Goal: Information Seeking & Learning: Learn about a topic

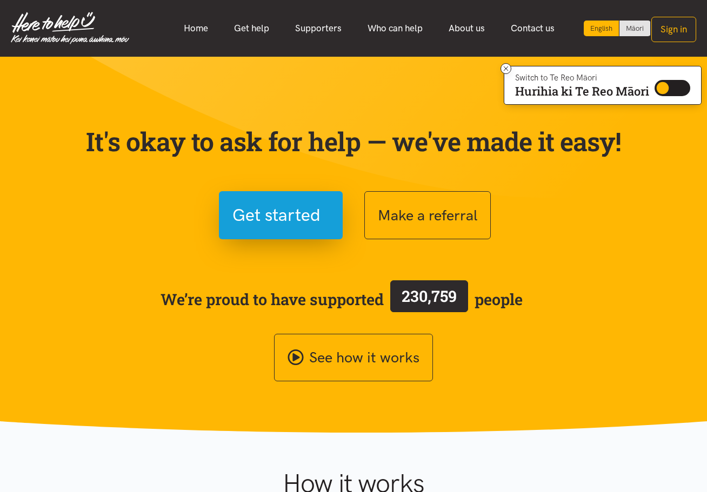
click at [274, 93] on section "It's okay to ask for help — we've made it easy! Get started Make a referral We’…" at bounding box center [353, 245] width 707 height 377
click at [193, 39] on link "Home" at bounding box center [196, 28] width 50 height 23
click at [366, 108] on div "It's okay to ask for help — we've made it easy! I need help Make a referral We’…" at bounding box center [353, 240] width 562 height 281
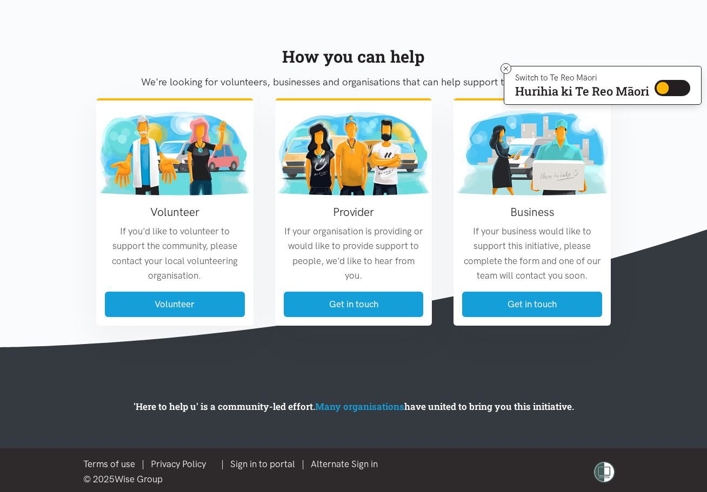
scroll to position [1246, 0]
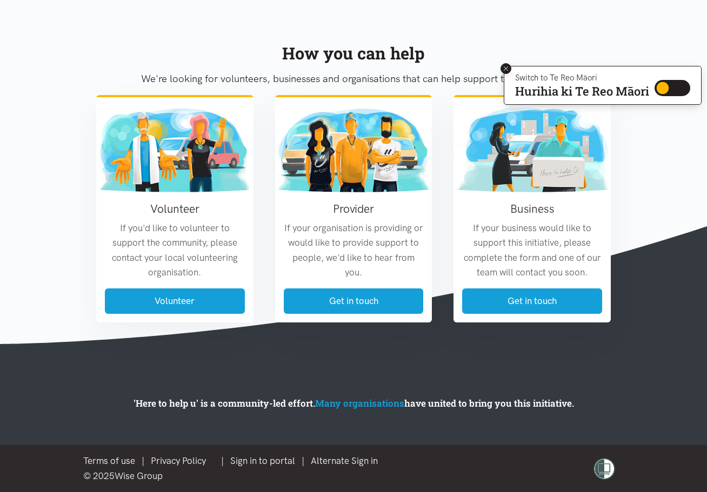
click at [502, 65] on icon at bounding box center [506, 69] width 8 height 8
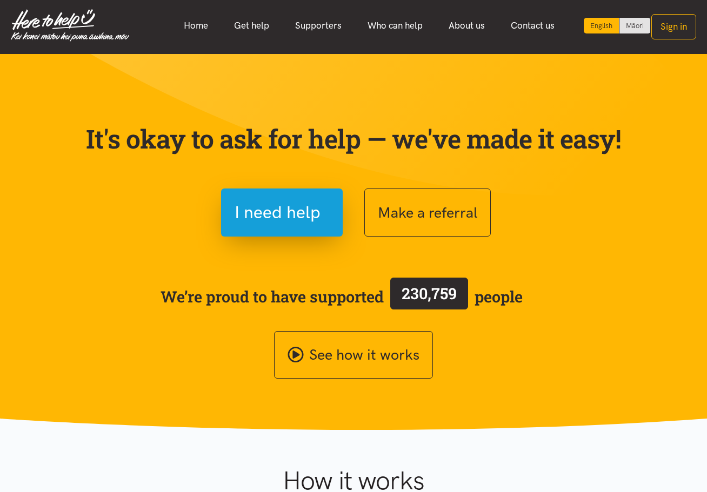
scroll to position [0, 0]
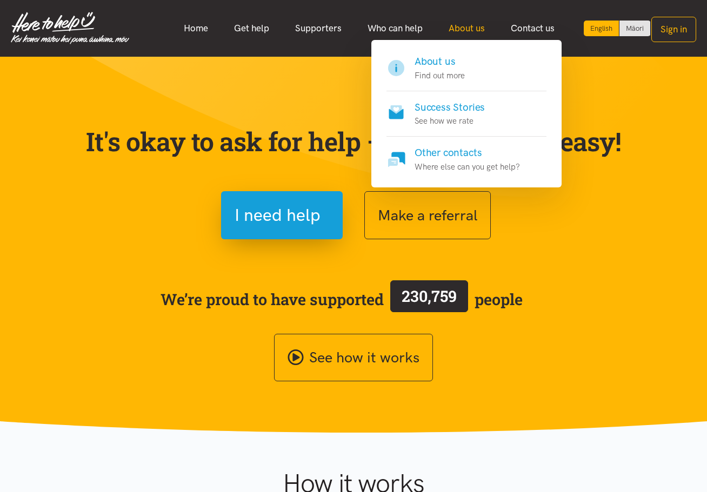
click at [454, 30] on link "About us" at bounding box center [466, 28] width 62 height 23
click at [449, 61] on h4 "About us" at bounding box center [439, 61] width 50 height 15
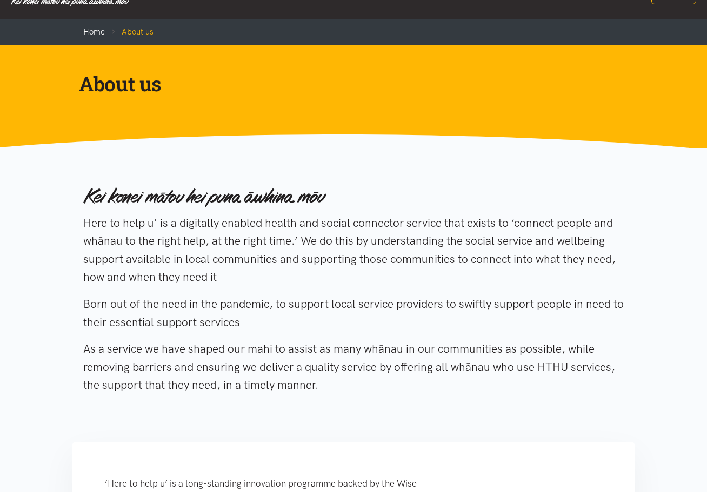
scroll to position [108, 0]
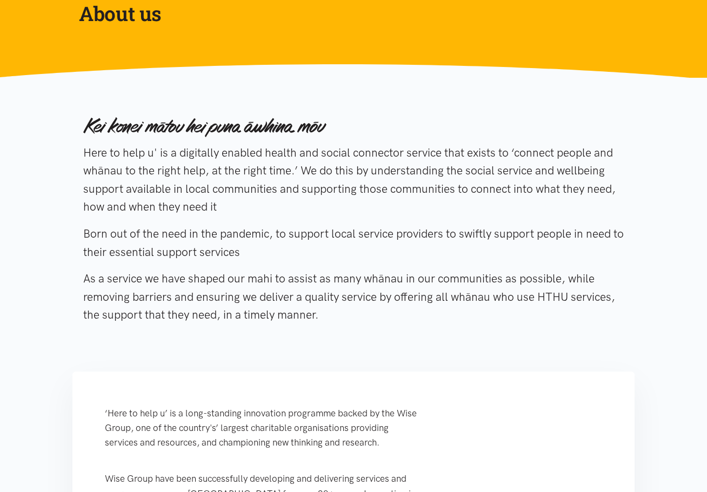
click at [458, 269] on div "Here to help u' is a digitally enabled health and social connector service that…" at bounding box center [353, 221] width 540 height 235
